Goal: Transaction & Acquisition: Purchase product/service

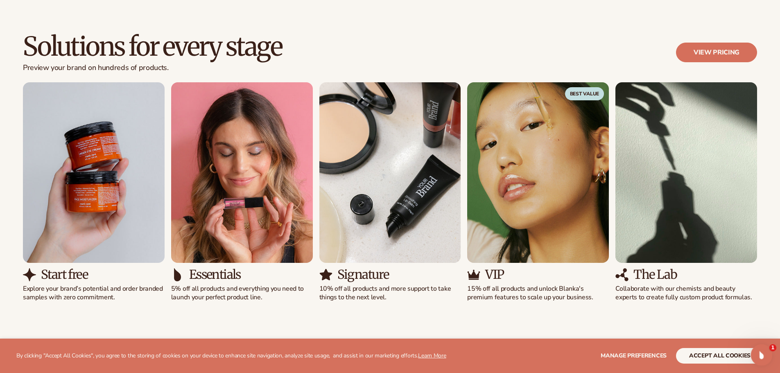
click at [756, 356] on icon "Open Intercom Messenger" at bounding box center [761, 354] width 14 height 14
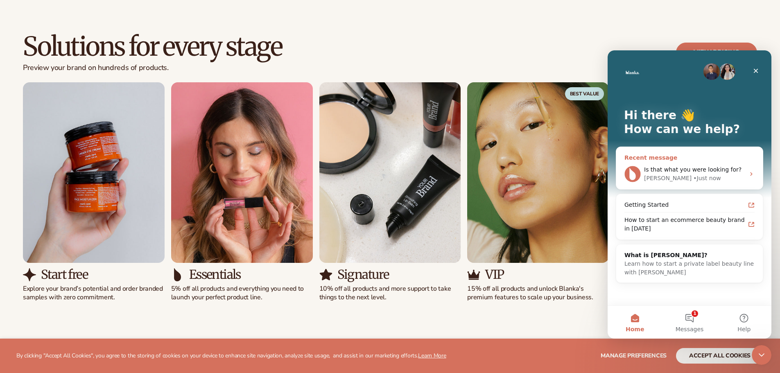
click at [730, 171] on span "Is that what you were looking for?" at bounding box center [692, 169] width 97 height 7
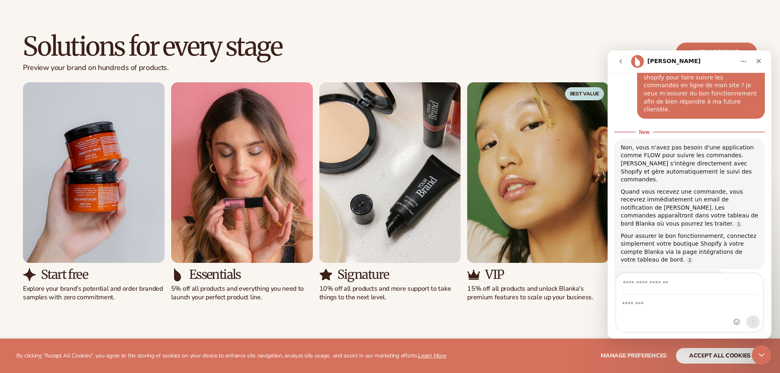
scroll to position [128, 0]
type input "**********"
click at [649, 304] on textarea "Message…" at bounding box center [689, 302] width 147 height 14
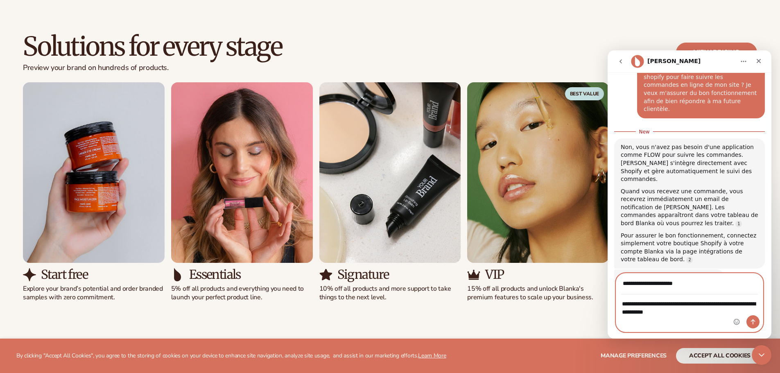
type textarea "**********"
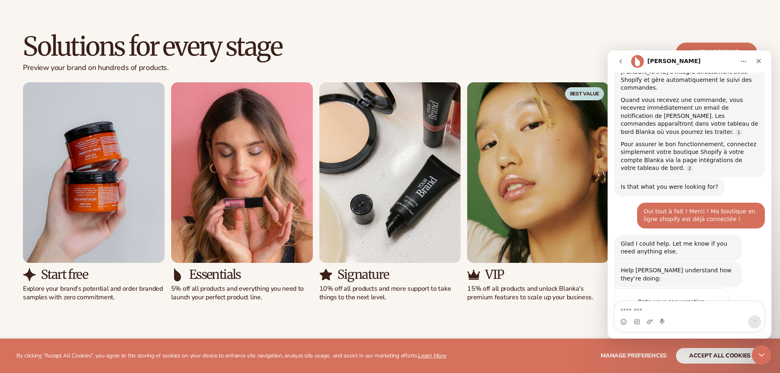
scroll to position [211, 0]
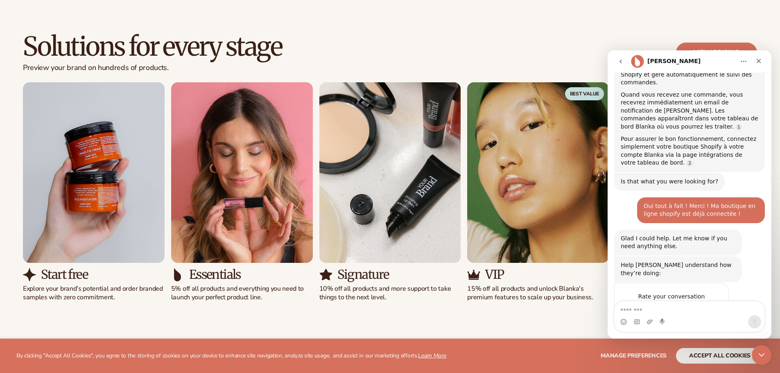
click at [710, 305] on span "Amazing" at bounding box center [710, 312] width 15 height 15
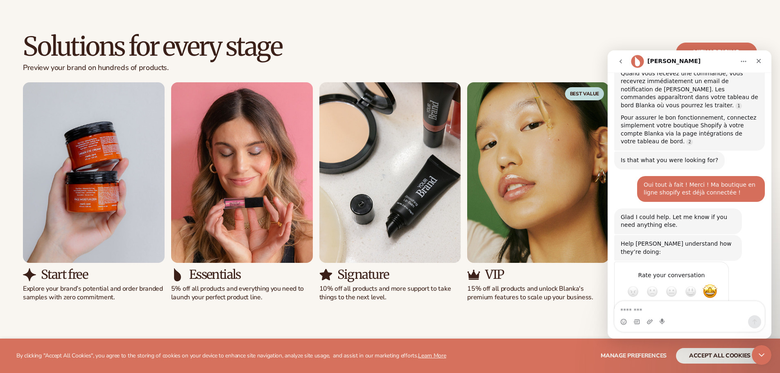
scroll to position [233, 0]
click at [715, 312] on div "Submit" at bounding box center [714, 320] width 16 height 16
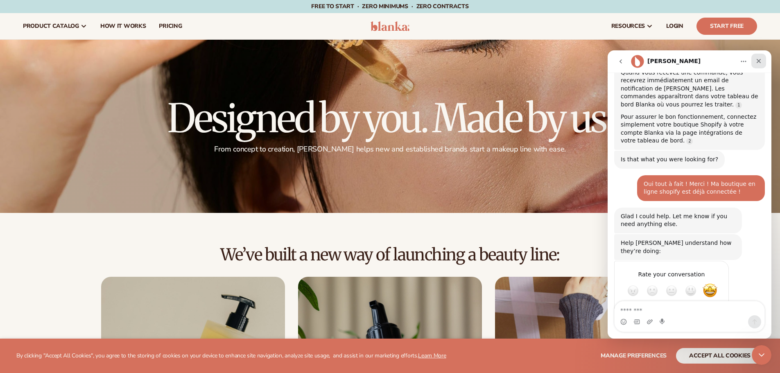
click at [761, 63] on icon "Close" at bounding box center [759, 61] width 7 height 7
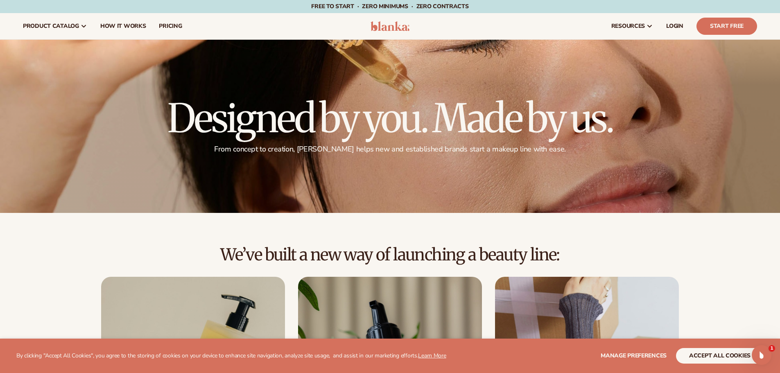
scroll to position [1, 0]
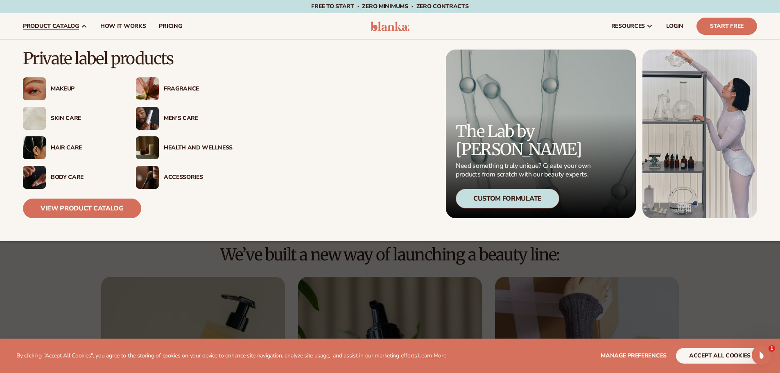
click at [54, 86] on div "Makeup" at bounding box center [85, 89] width 69 height 7
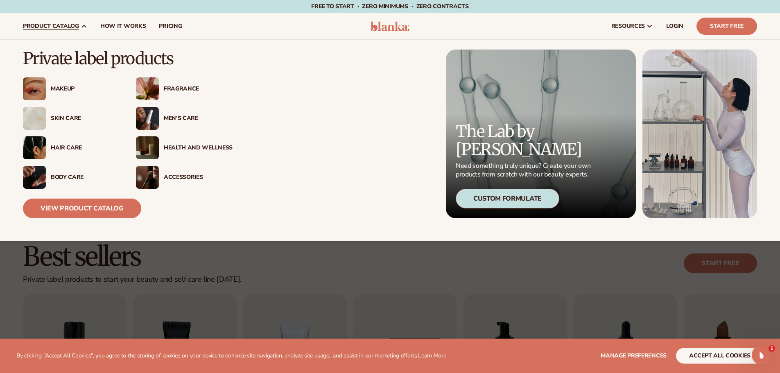
click at [65, 86] on div "Makeup" at bounding box center [85, 89] width 69 height 7
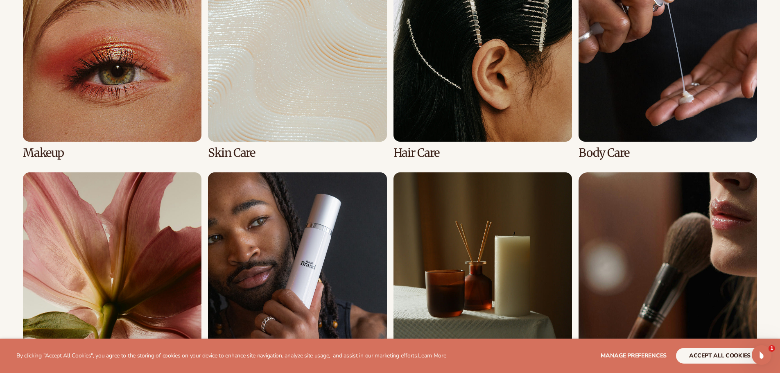
scroll to position [655, 0]
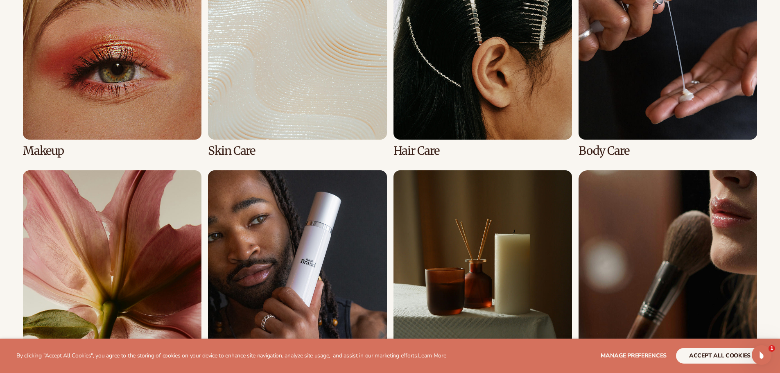
click at [96, 117] on link "1 / 8" at bounding box center [112, 59] width 179 height 196
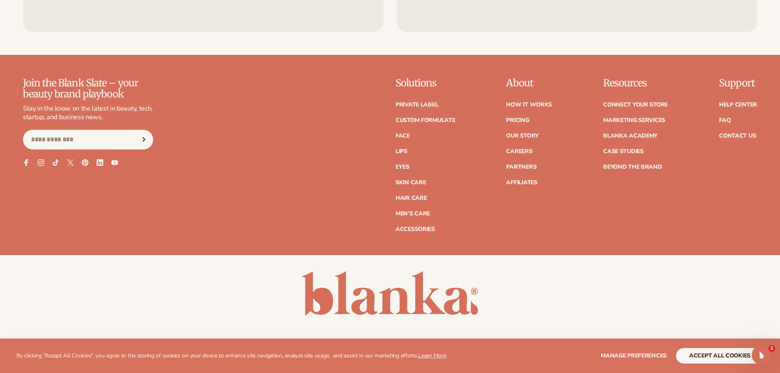
scroll to position [1768, 0]
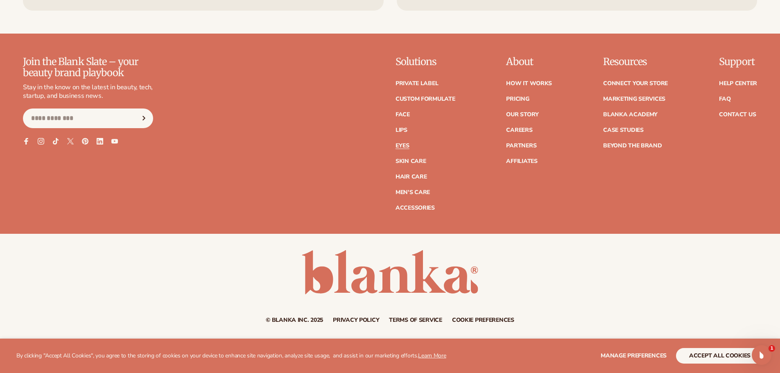
click at [403, 144] on link "Eyes" at bounding box center [403, 146] width 14 height 6
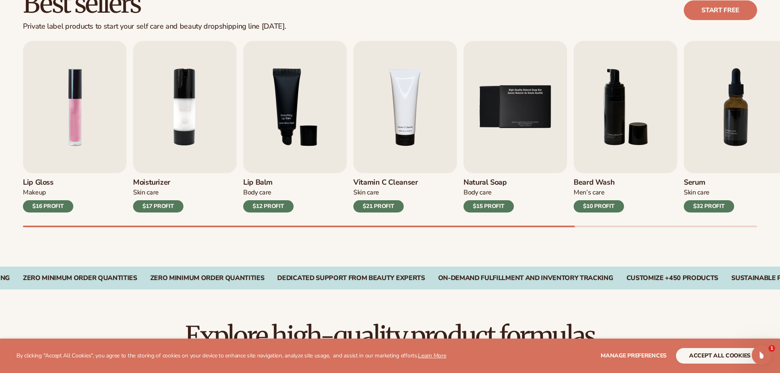
scroll to position [287, 0]
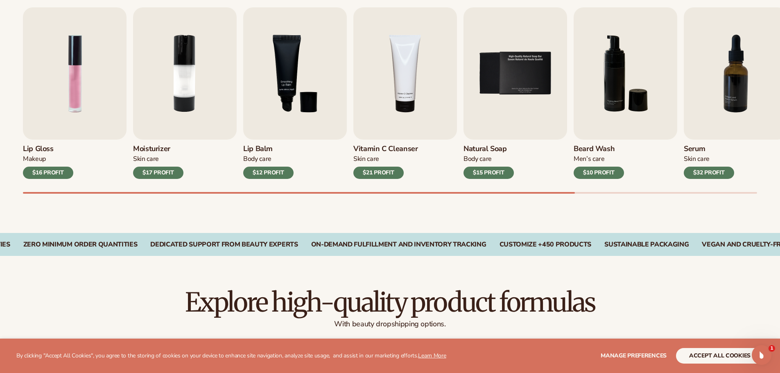
drag, startPoint x: 572, startPoint y: 191, endPoint x: 696, endPoint y: 181, distance: 124.4
click at [696, 181] on div "Lip Gloss Makeup $16 PROFIT Moisturizer [MEDICAL_DATA] $17 PROFIT [MEDICAL_DATA…" at bounding box center [401, 100] width 757 height 186
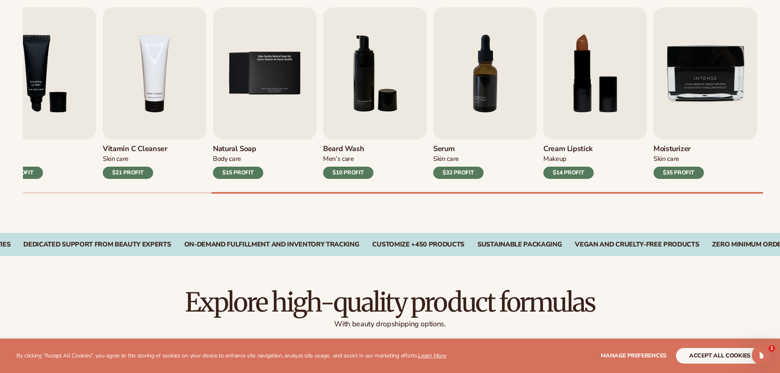
click at [753, 192] on div at bounding box center [390, 193] width 734 height 2
click at [753, 192] on div at bounding box center [487, 193] width 552 height 2
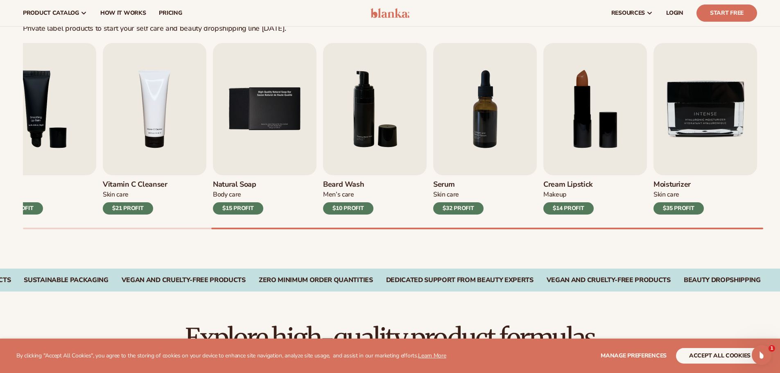
scroll to position [82, 0]
